Goal: Task Accomplishment & Management: Manage account settings

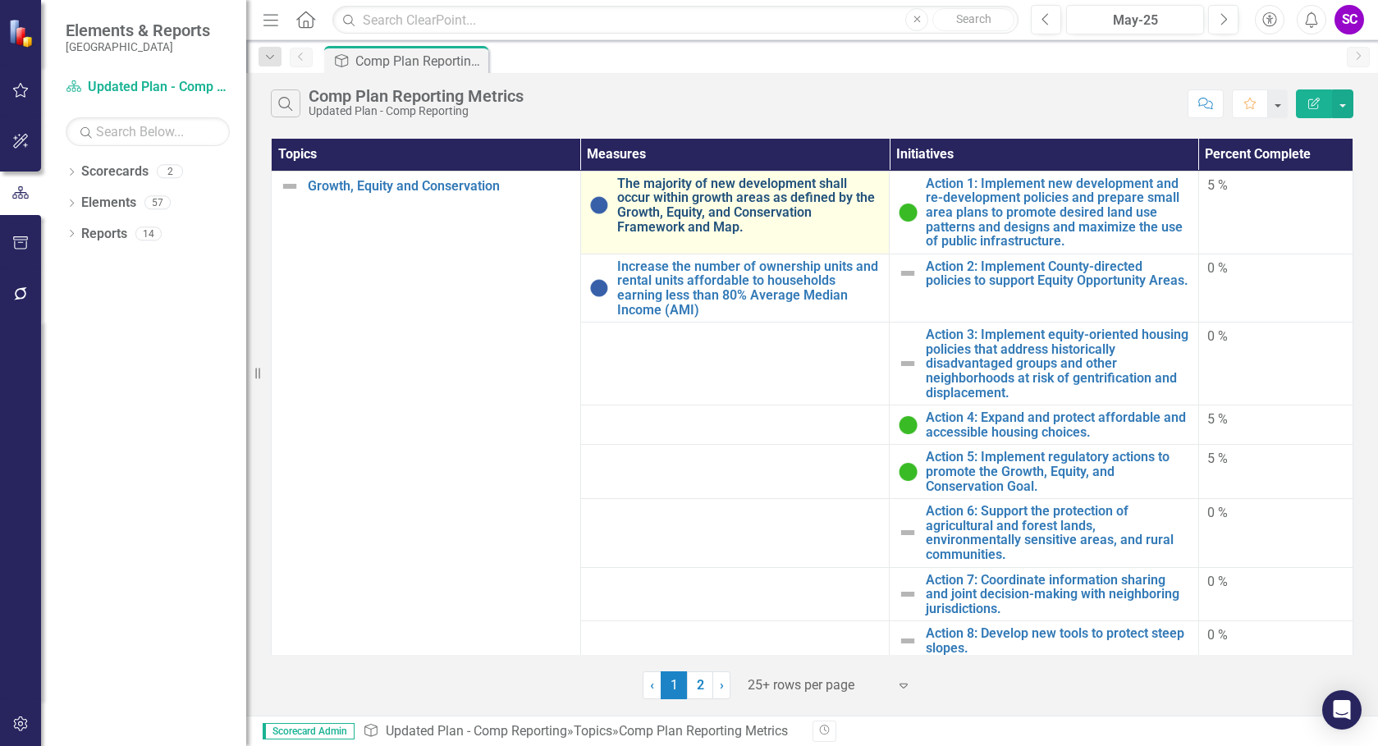
click at [755, 216] on link "The majority of new development shall occur within growth areas as defined by t…" at bounding box center [749, 204] width 264 height 57
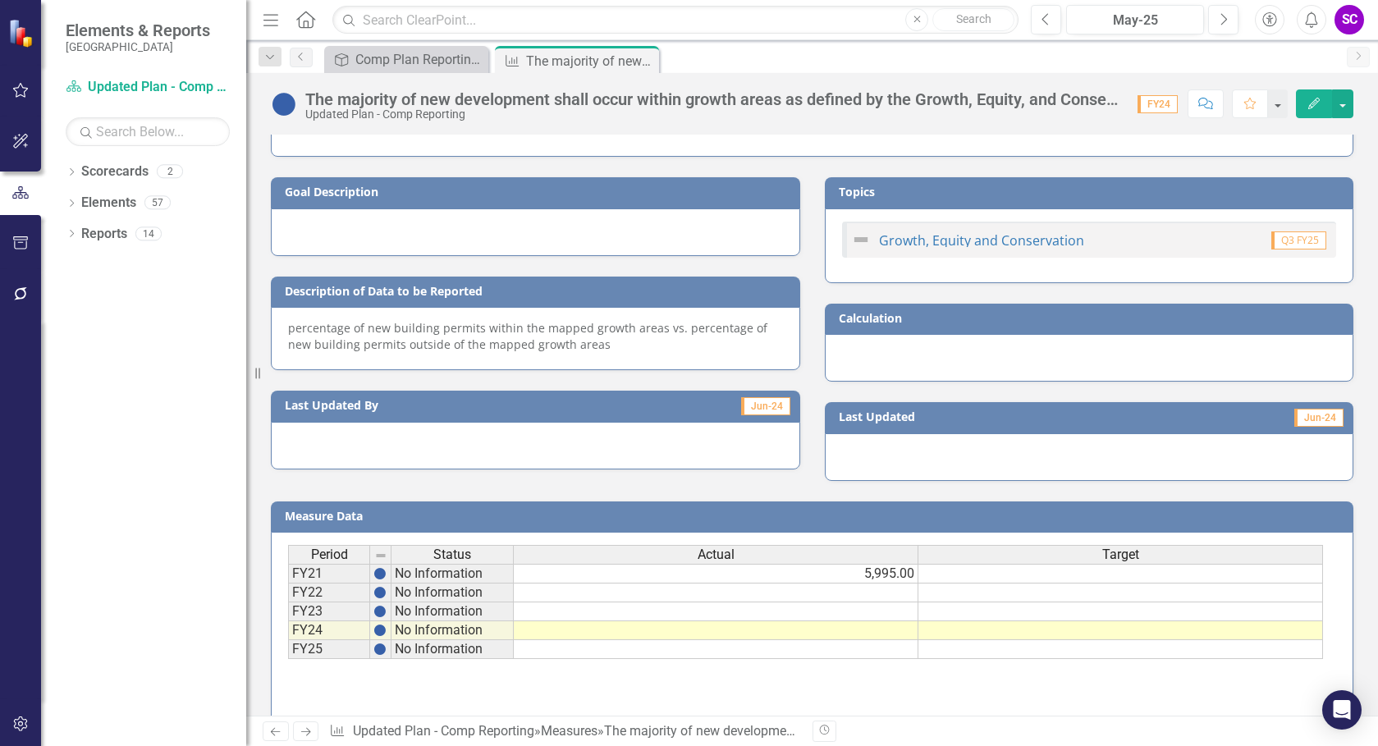
scroll to position [319, 0]
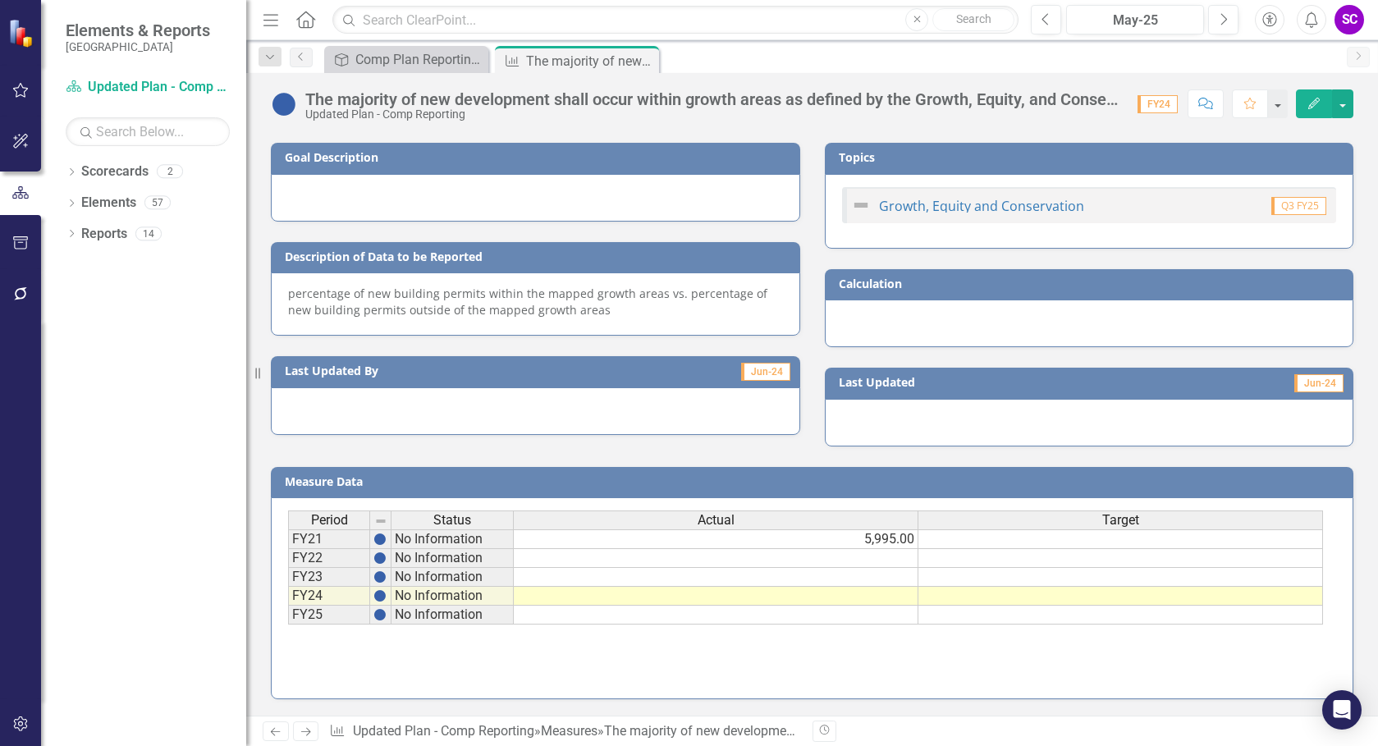
click at [898, 541] on td "5,995.00" at bounding box center [716, 539] width 405 height 20
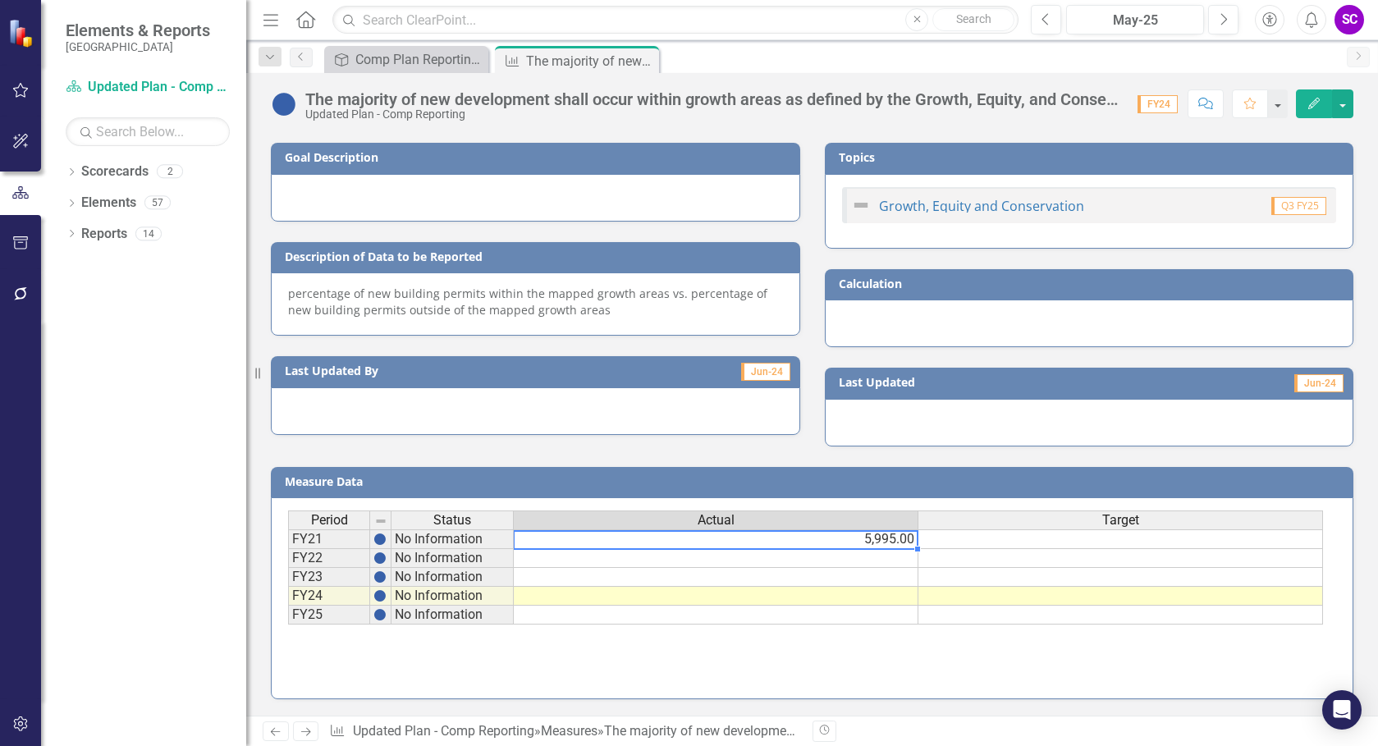
click at [898, 541] on td "5,995.00" at bounding box center [716, 539] width 405 height 20
click at [898, 533] on div "Period Status Actual Target" at bounding box center [806, 522] width 1036 height 22
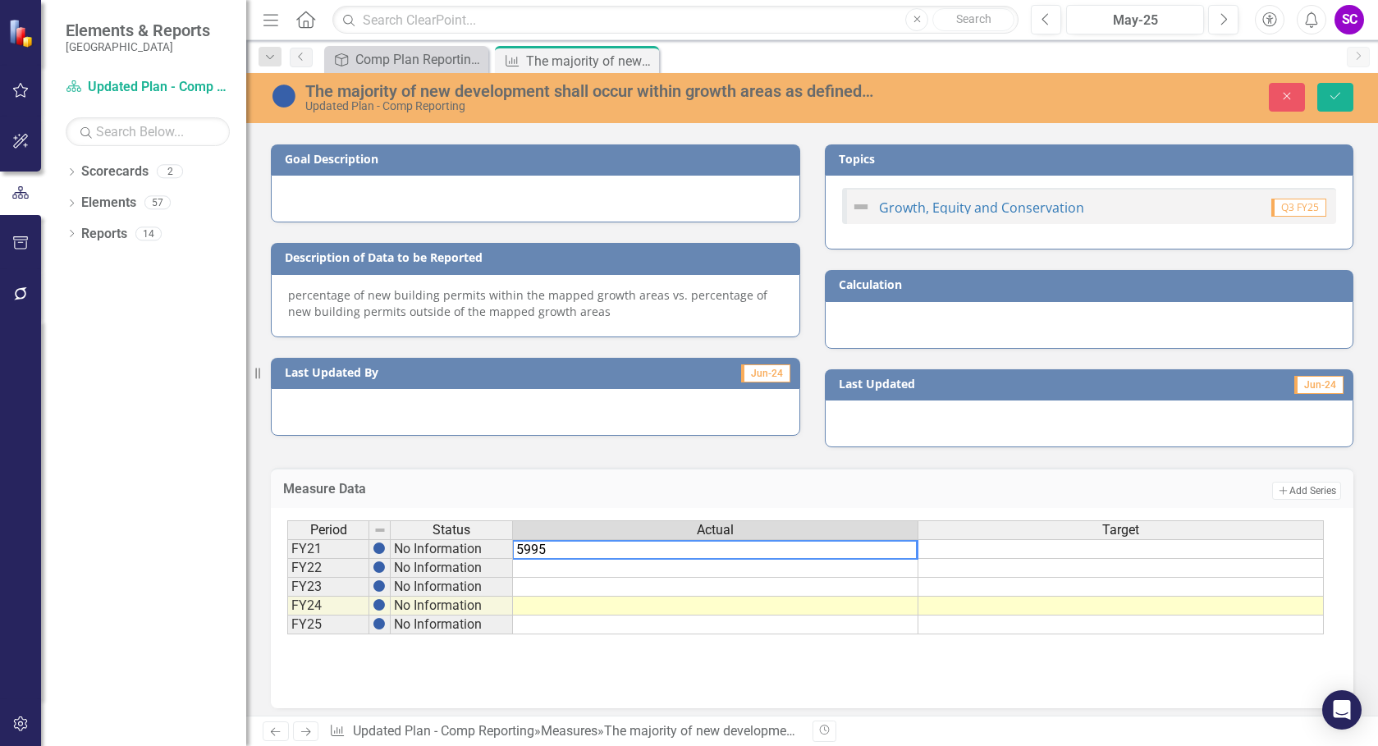
click at [587, 553] on textarea "5995" at bounding box center [714, 550] width 405 height 20
type textarea "5"
click at [1339, 98] on icon "Save" at bounding box center [1335, 95] width 15 height 11
